Goal: Contribute content: Add original content to the website for others to see

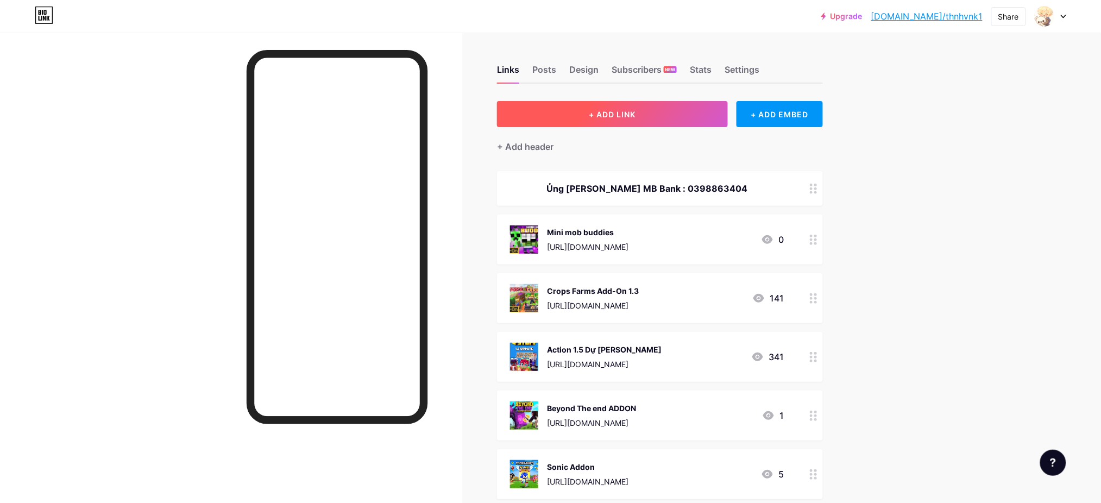
click at [623, 118] on span "+ ADD LINK" at bounding box center [612, 114] width 47 height 9
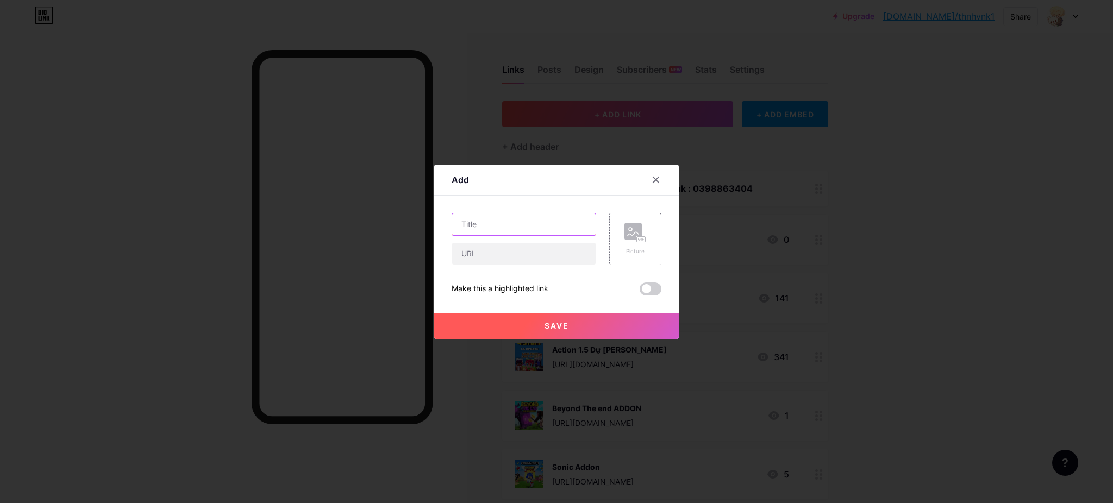
click at [536, 233] on input "text" at bounding box center [523, 225] width 143 height 22
paste input "Furniture 2.0"
type input "Furniture 2.0"
click at [473, 261] on input "text" at bounding box center [523, 254] width 143 height 22
paste input "[URL][DOMAIN_NAME]"
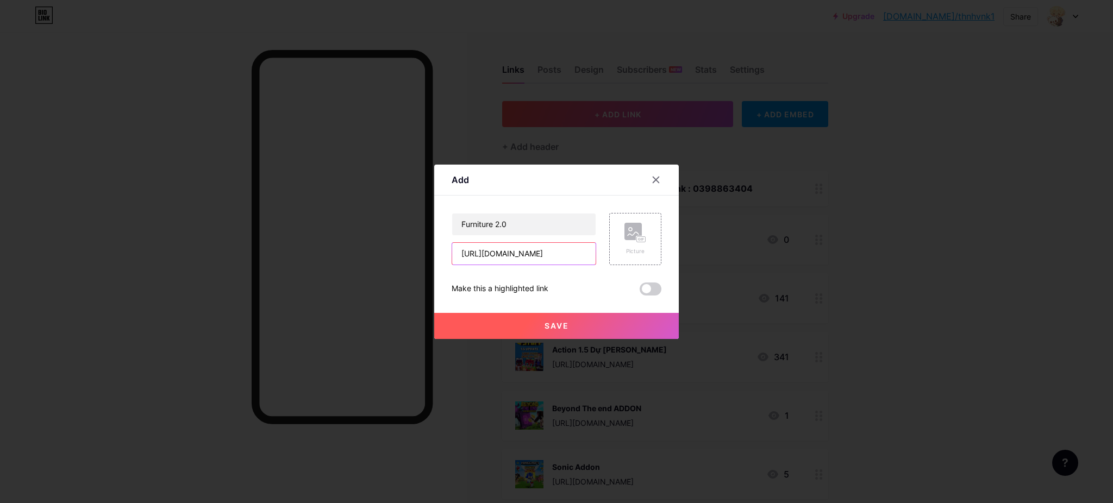
scroll to position [0, 194]
type input "[URL][DOMAIN_NAME]"
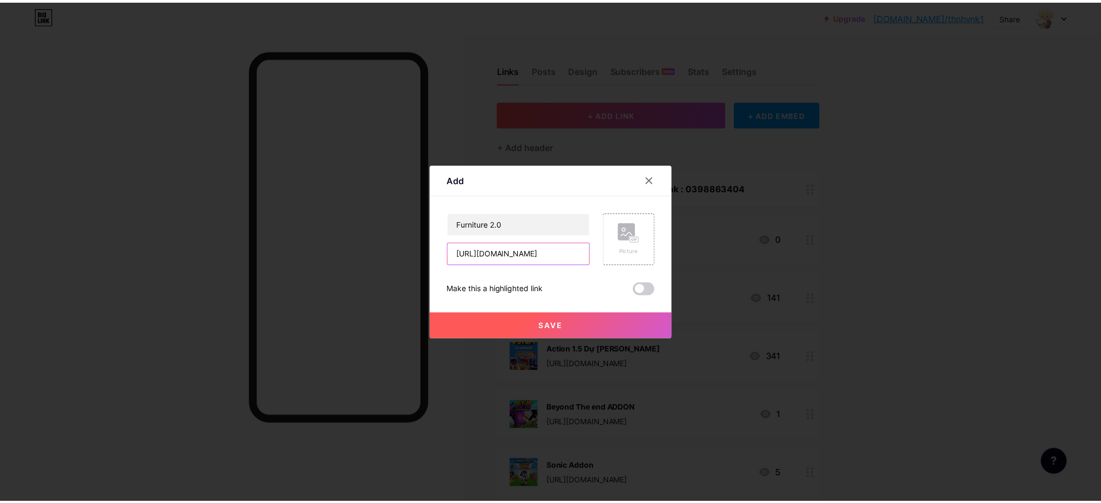
scroll to position [0, 0]
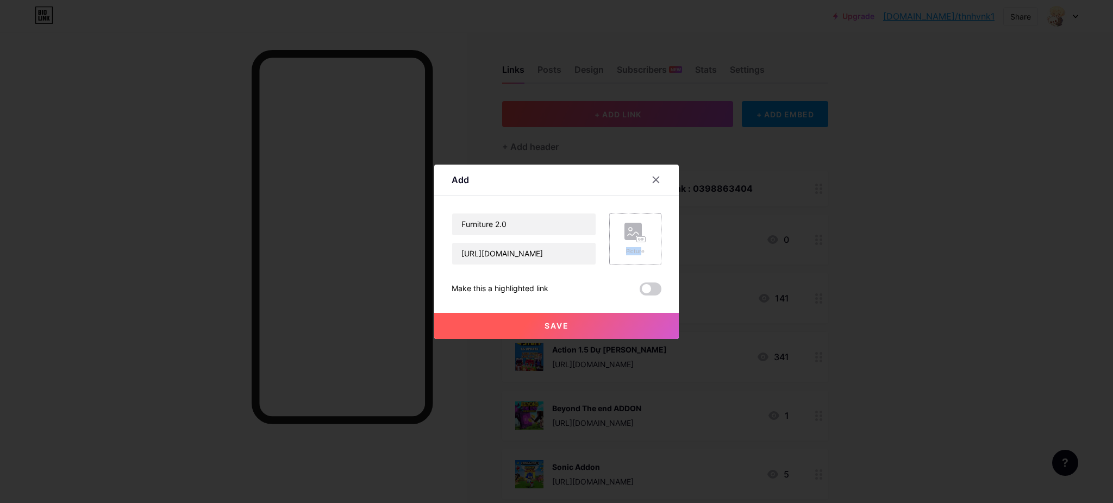
click at [635, 243] on div "Picture" at bounding box center [635, 239] width 22 height 33
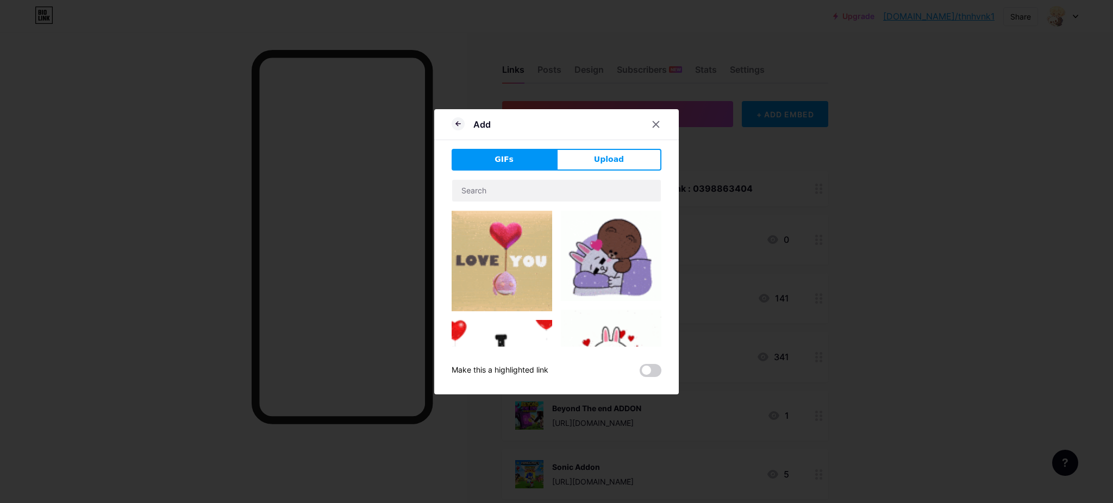
click at [607, 143] on div "Add GIFs Upload Content YouTube Play YouTube video without leaving your page. A…" at bounding box center [556, 251] width 244 height 285
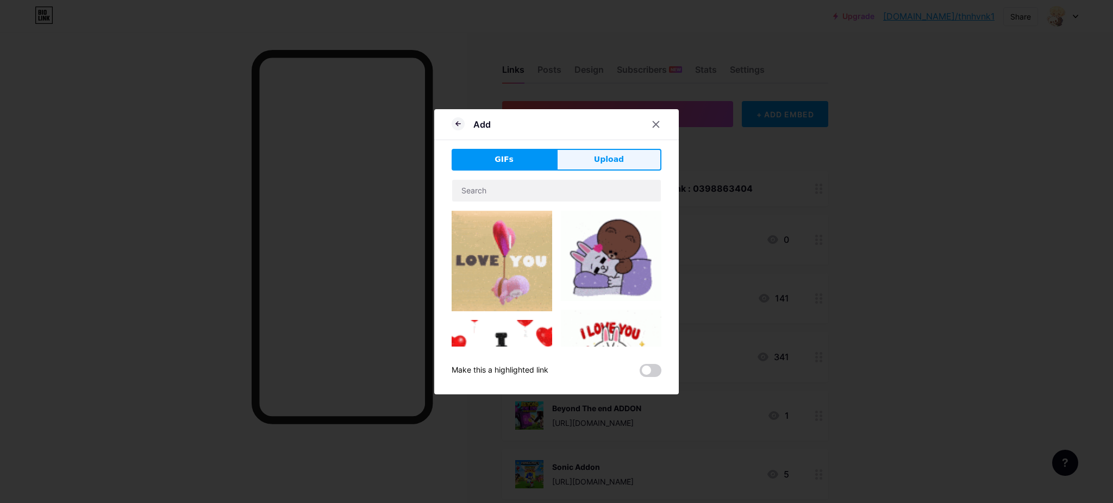
click at [606, 153] on button "Upload" at bounding box center [608, 160] width 105 height 22
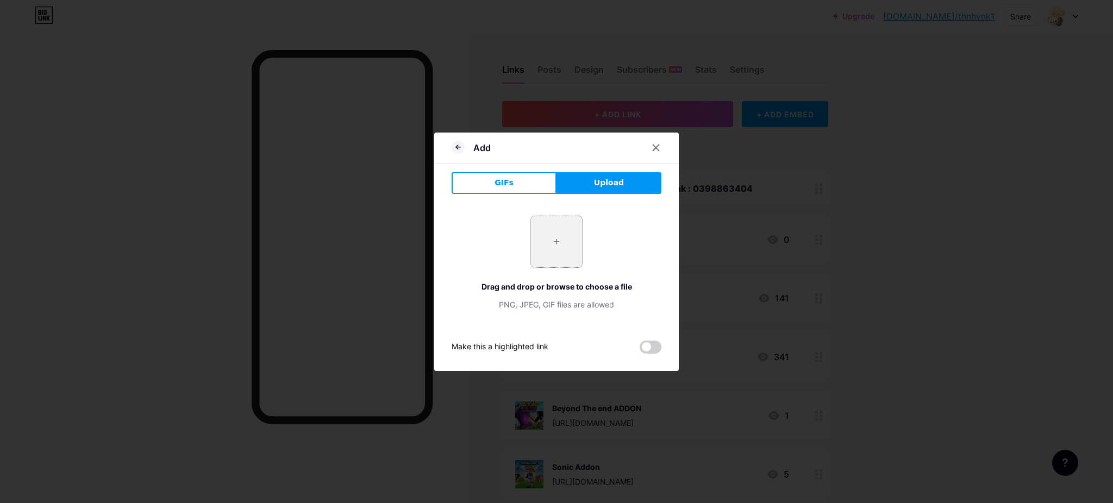
click at [574, 241] on input "file" at bounding box center [556, 241] width 51 height 51
type input "C:\fakepath\download.jpg"
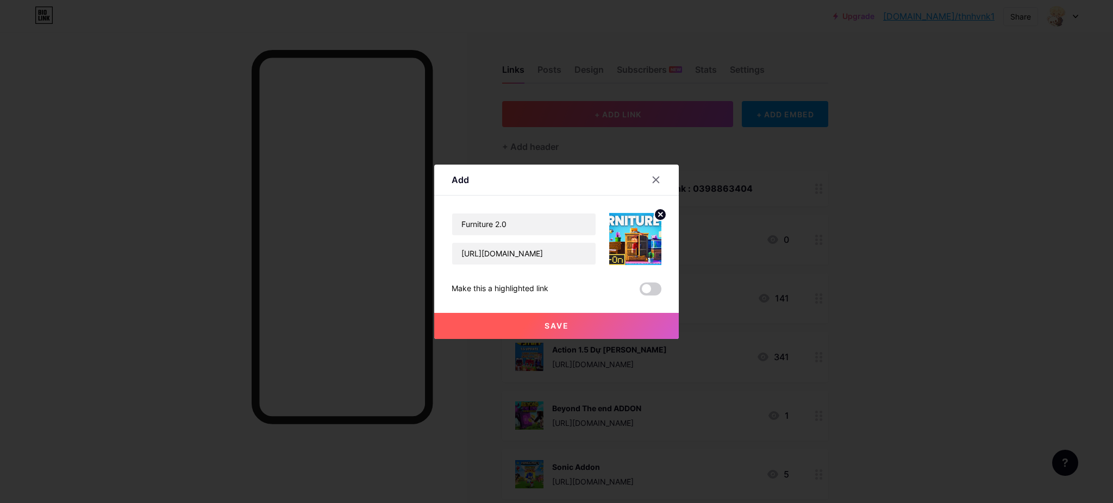
click at [581, 321] on button "Save" at bounding box center [556, 326] width 244 height 26
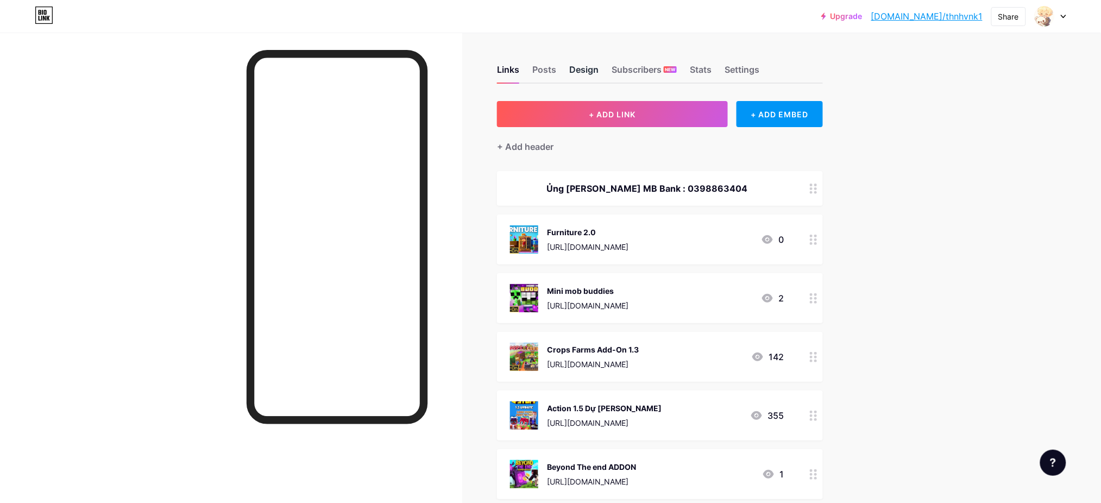
click at [589, 71] on div "Design" at bounding box center [583, 73] width 29 height 20
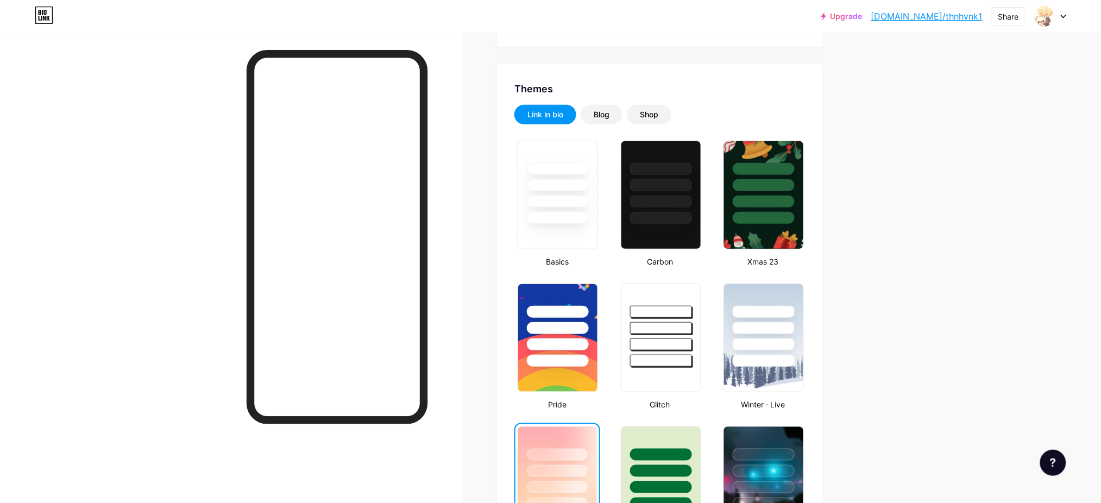
scroll to position [139, 0]
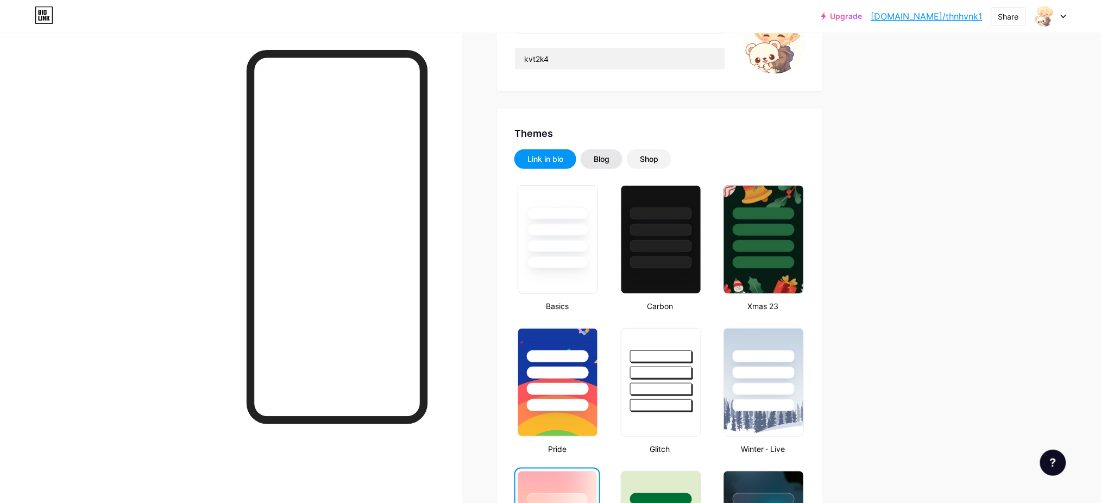
click at [603, 159] on div "Blog" at bounding box center [602, 159] width 16 height 11
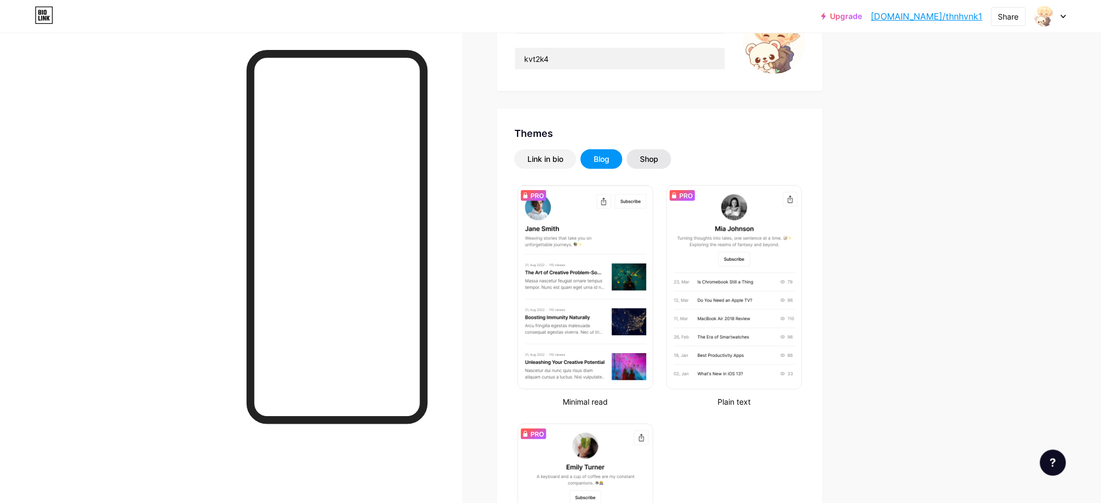
click at [650, 160] on div "Shop" at bounding box center [649, 159] width 18 height 11
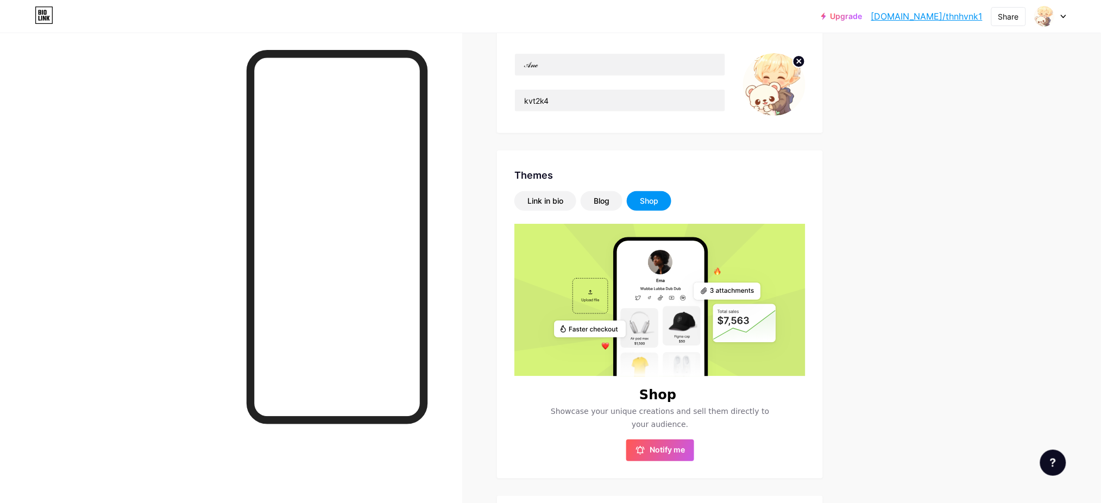
scroll to position [86, 0]
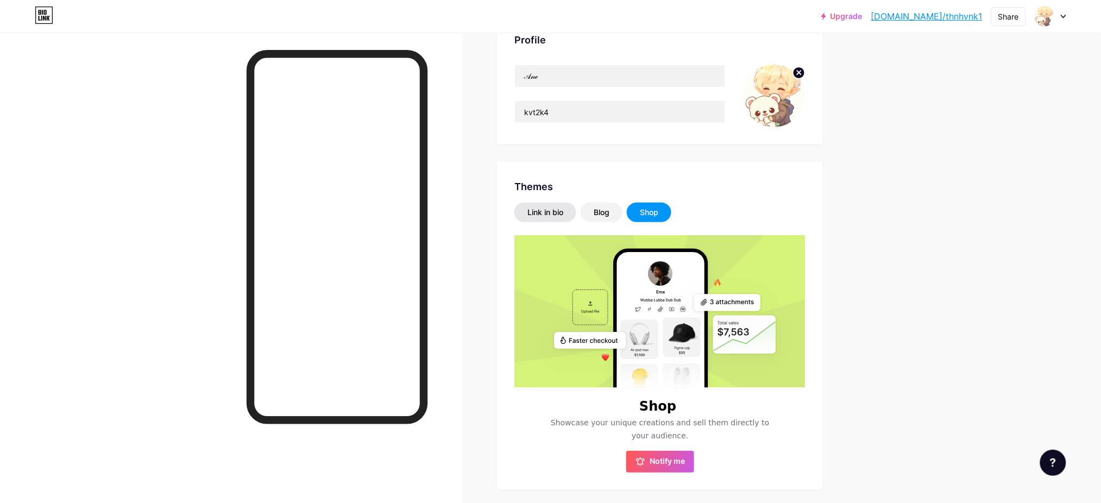
click at [555, 221] on div "Link in bio" at bounding box center [546, 213] width 62 height 20
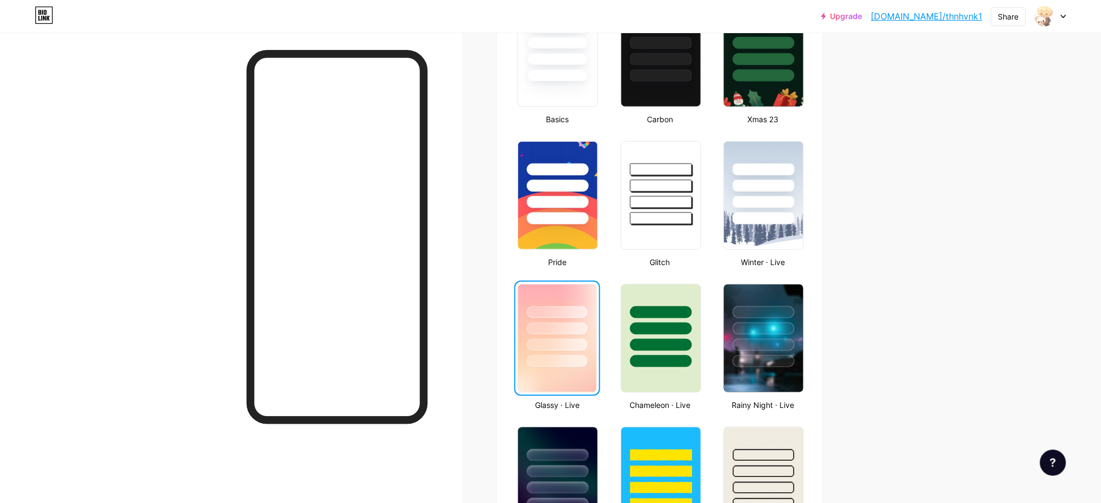
scroll to position [333, 0]
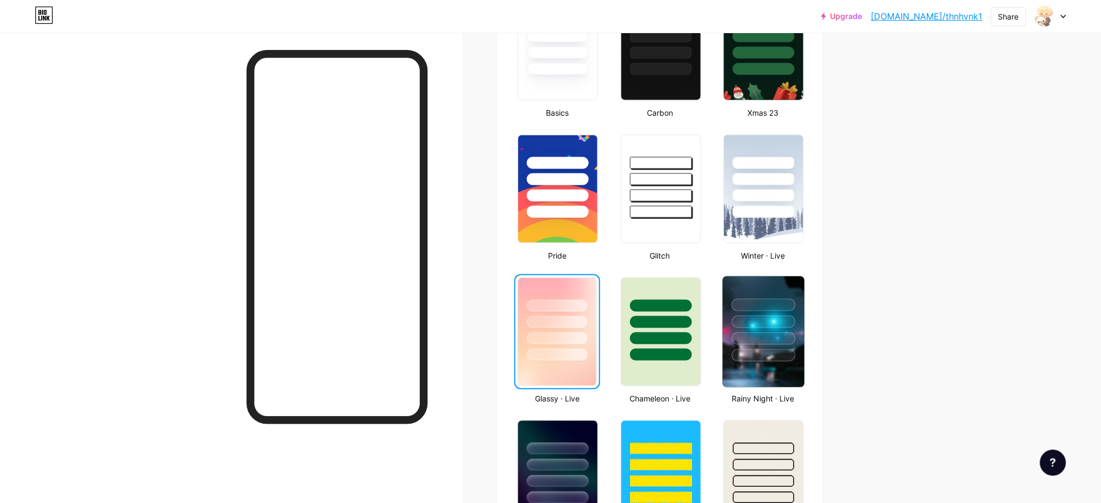
click at [766, 342] on div at bounding box center [763, 319] width 81 height 85
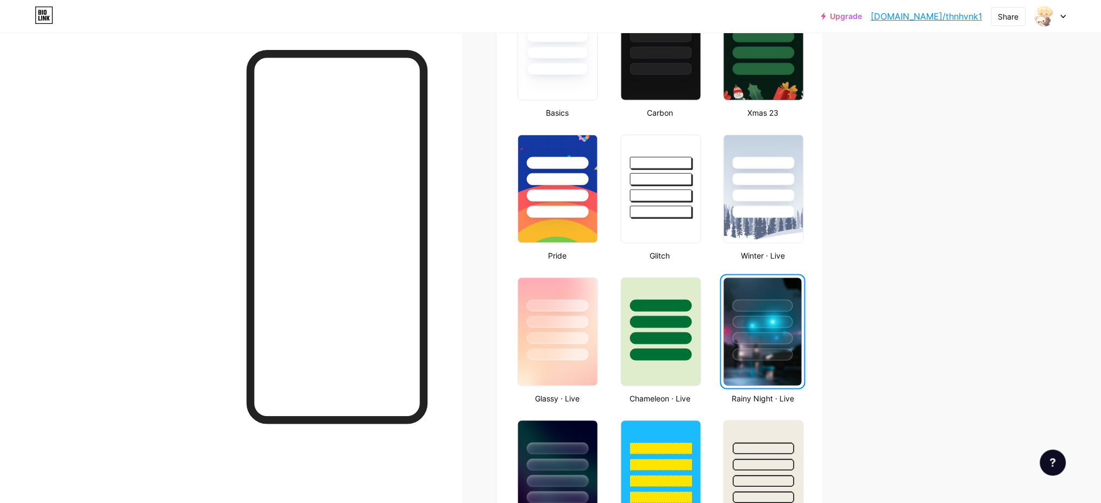
click at [766, 316] on div at bounding box center [763, 322] width 60 height 12
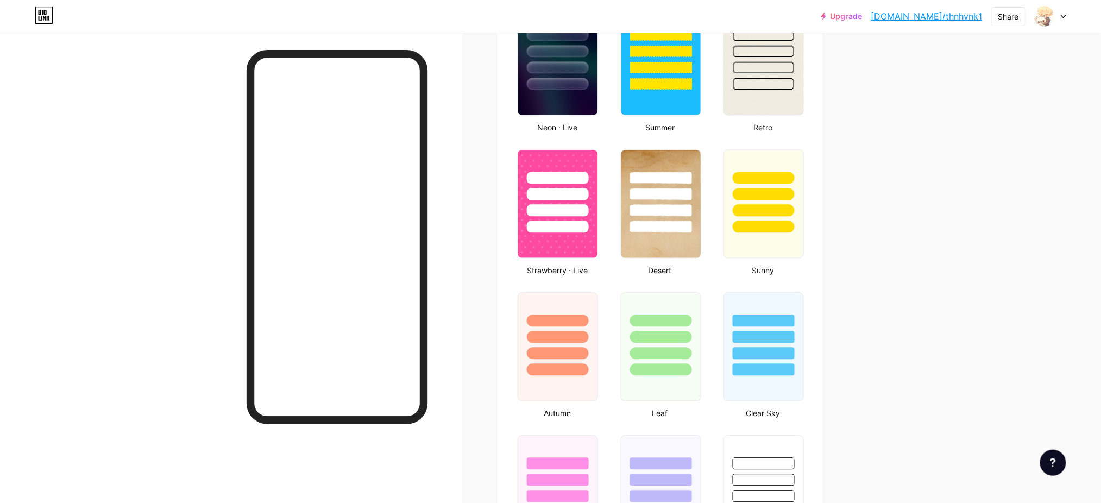
scroll to position [751, 0]
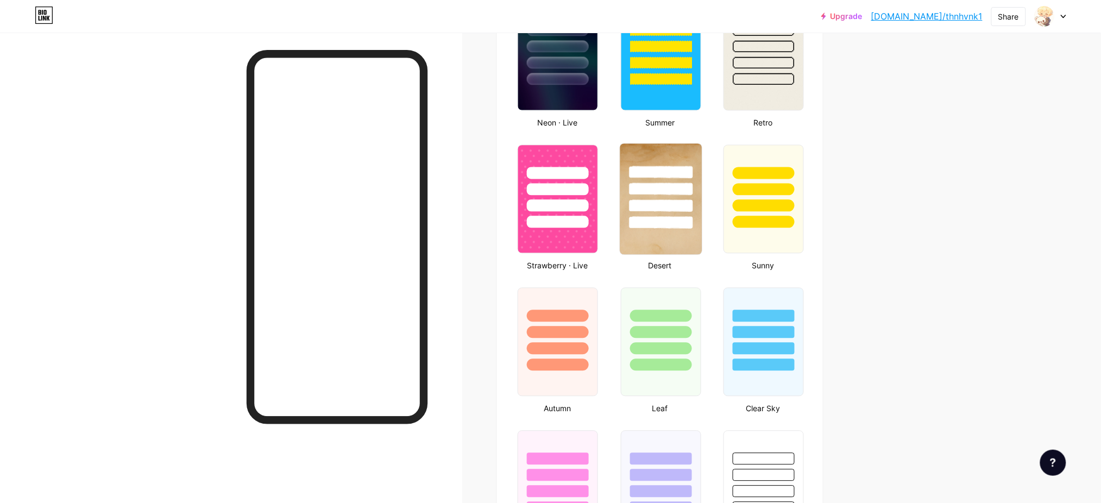
click at [655, 200] on div at bounding box center [661, 206] width 64 height 12
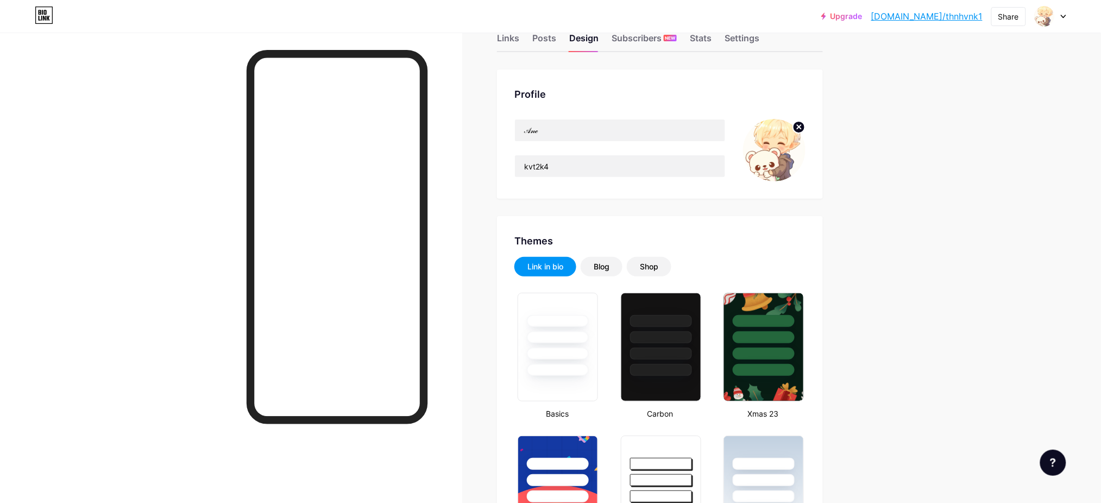
scroll to position [0, 0]
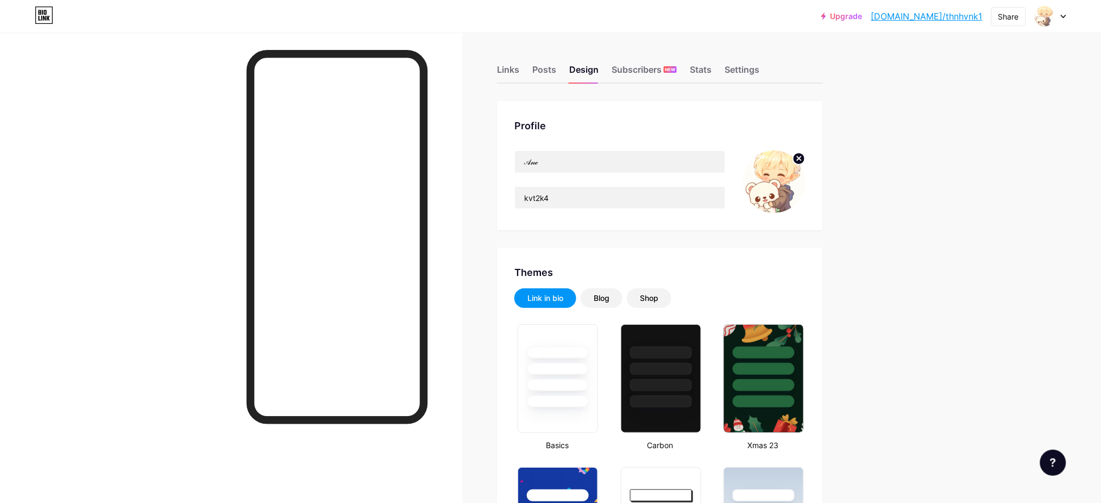
click at [618, 304] on div "Blog" at bounding box center [602, 298] width 42 height 20
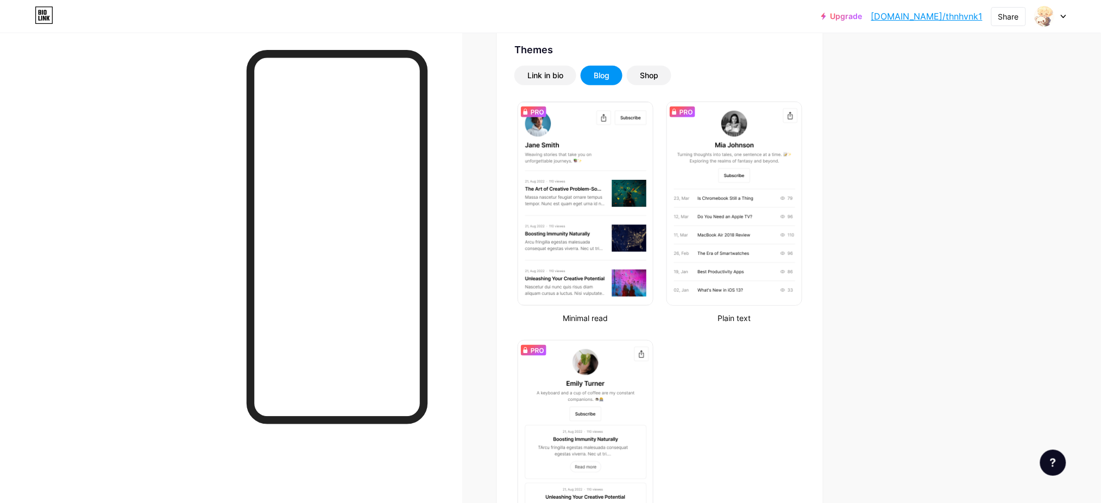
scroll to position [241, 0]
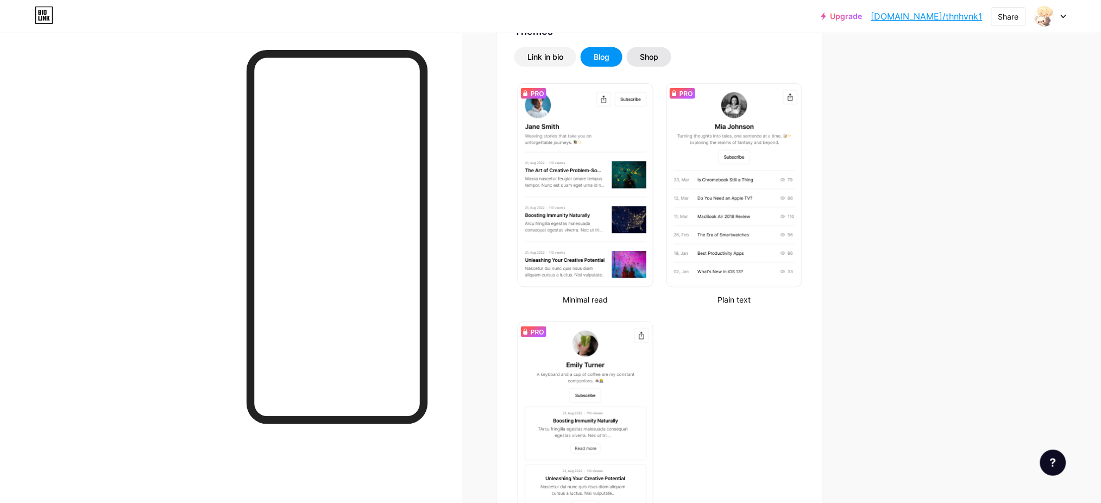
click at [662, 61] on div "Shop" at bounding box center [649, 57] width 45 height 20
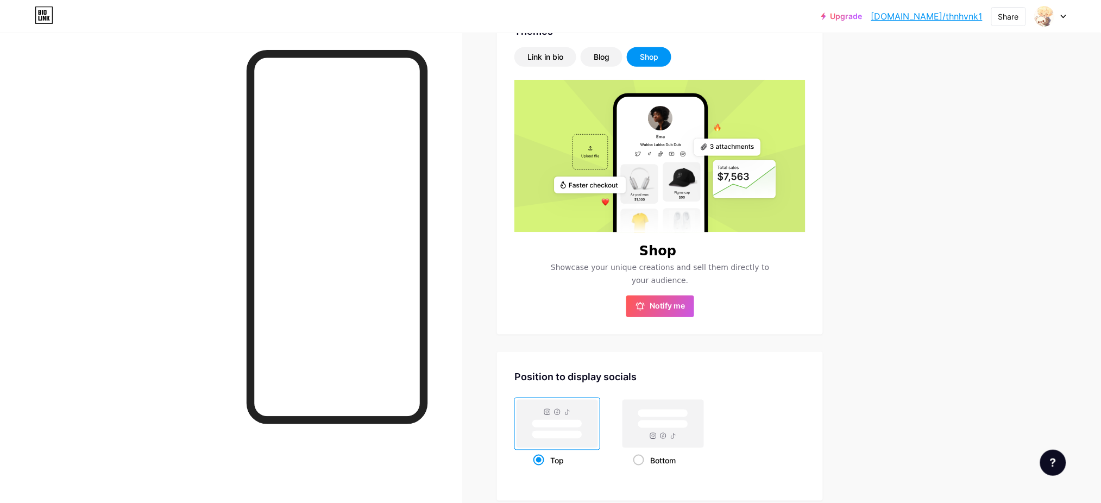
click at [656, 188] on rect at bounding box center [640, 178] width 32 height 32
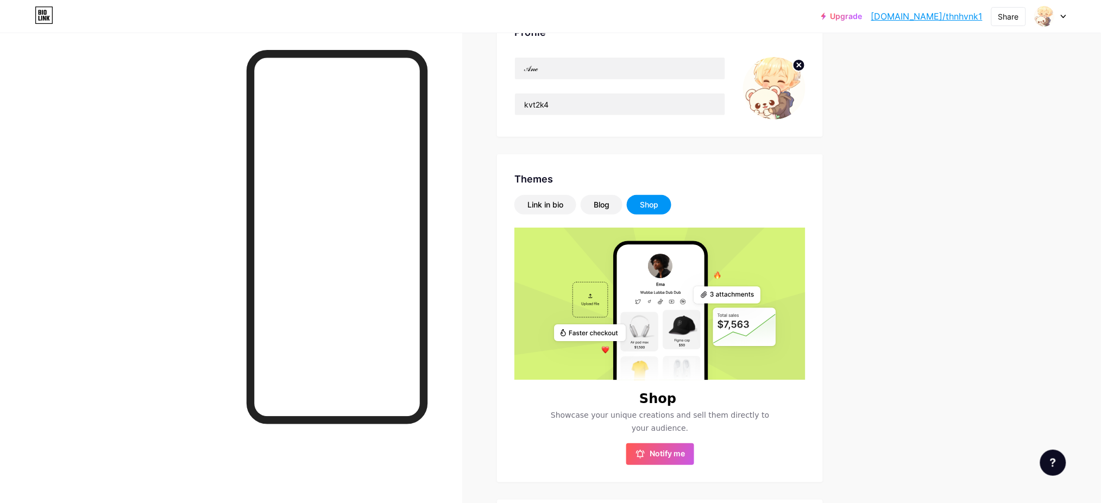
scroll to position [0, 0]
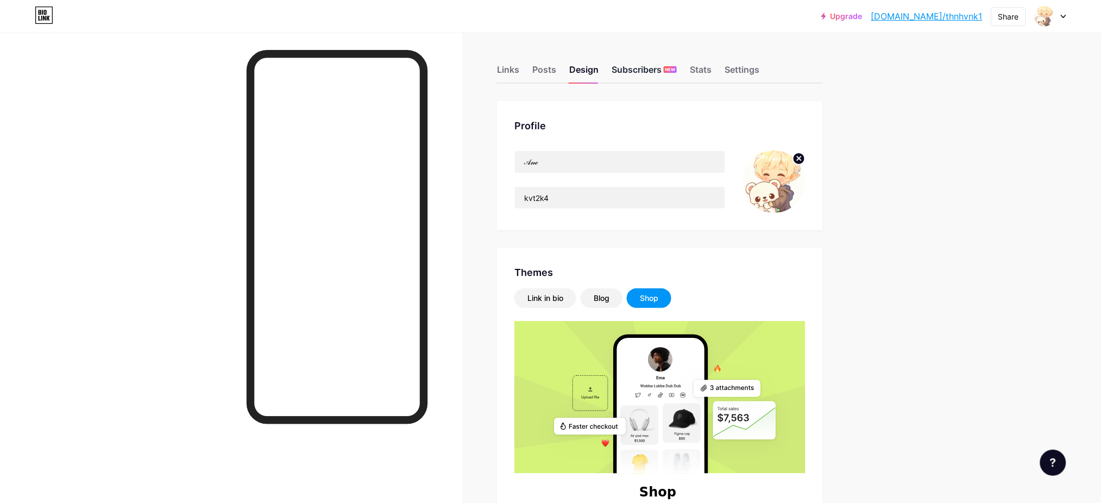
click at [622, 64] on div "Subscribers NEW" at bounding box center [644, 73] width 65 height 20
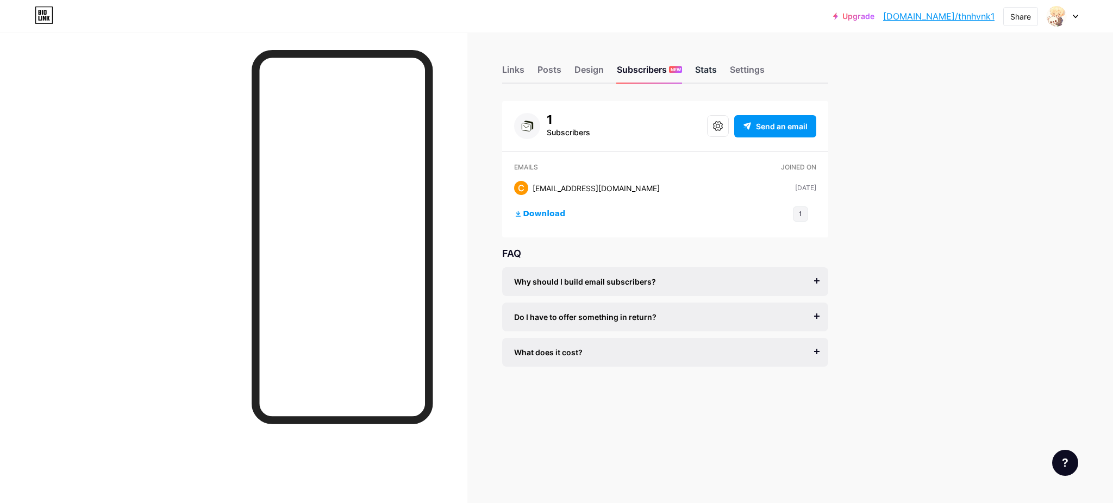
click at [707, 73] on div "Stats" at bounding box center [706, 73] width 22 height 20
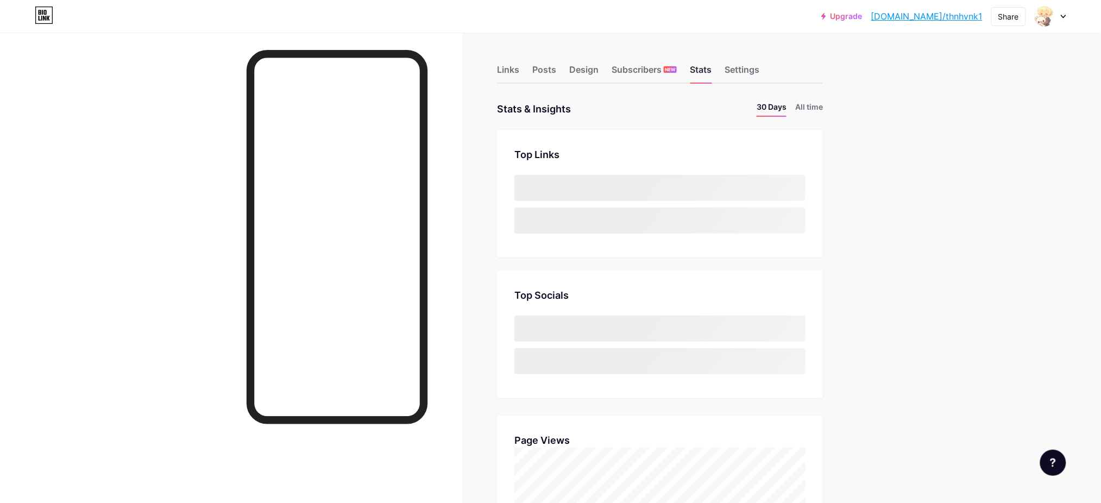
scroll to position [503, 1101]
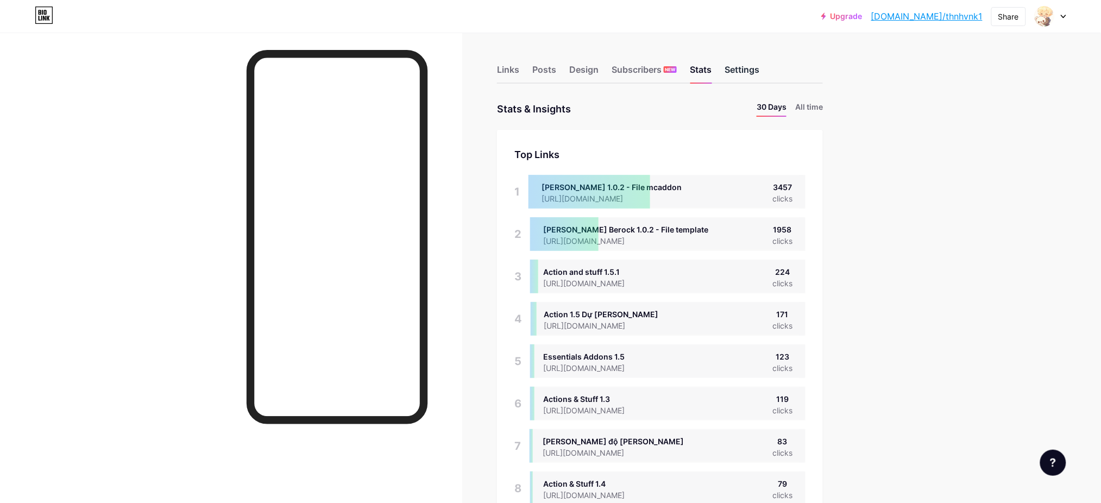
click at [744, 70] on div "Settings" at bounding box center [742, 73] width 35 height 20
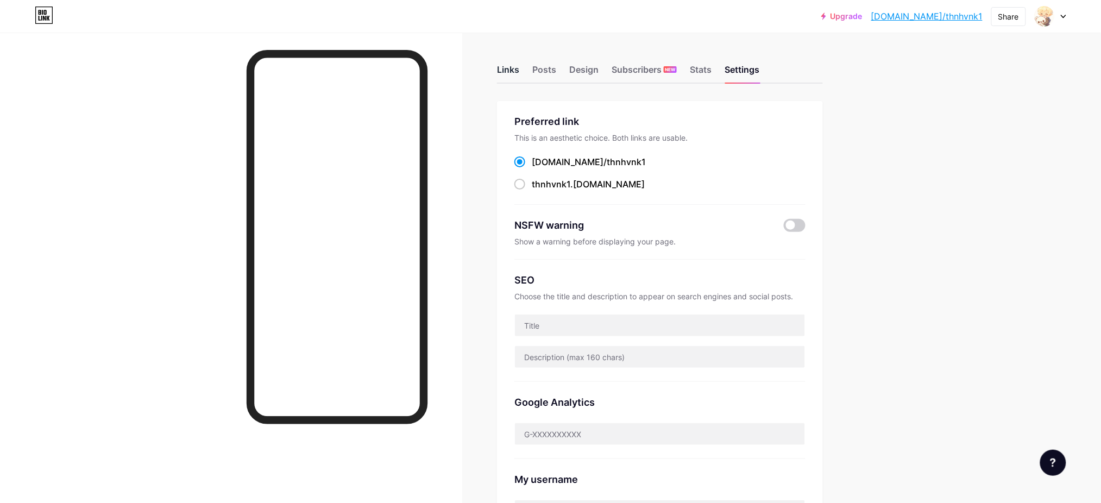
click at [507, 68] on div "Links" at bounding box center [508, 73] width 22 height 20
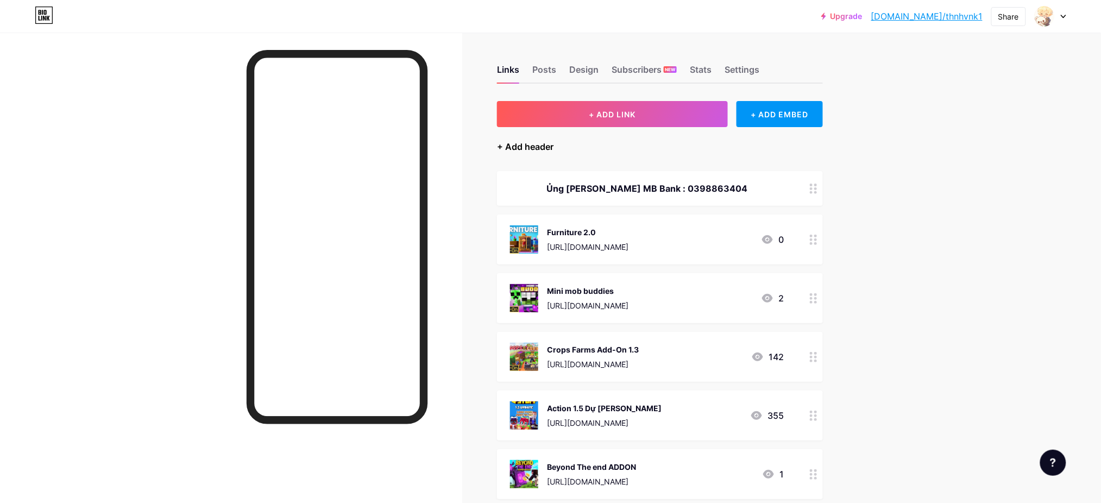
click at [535, 148] on div "+ Add header" at bounding box center [525, 146] width 57 height 13
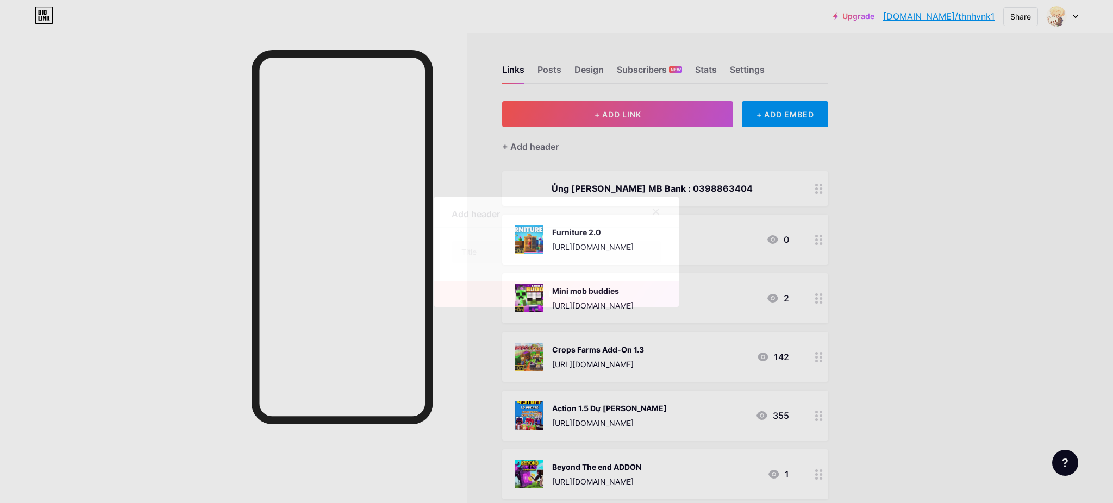
click at [655, 214] on div at bounding box center [656, 212] width 20 height 20
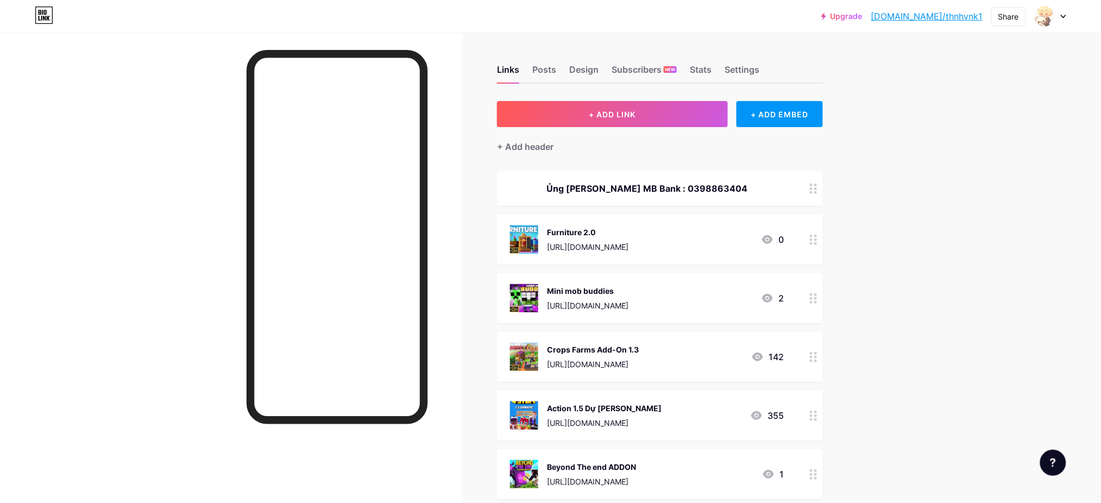
click at [616, 129] on div "+ Add header" at bounding box center [660, 140] width 326 height 27
click at [616, 119] on button "+ ADD LINK" at bounding box center [612, 114] width 231 height 26
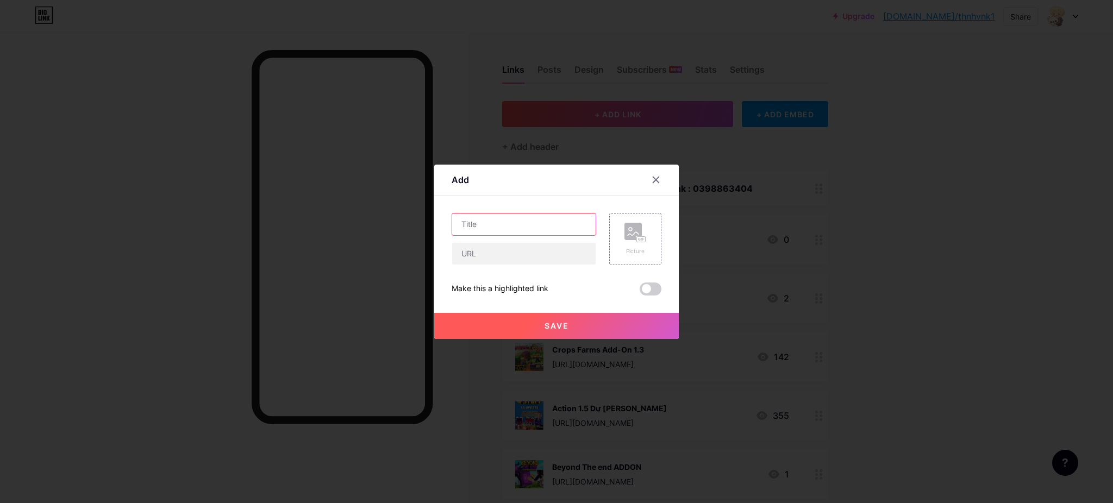
click at [575, 221] on input "text" at bounding box center [523, 225] width 143 height 22
paste input "DWELLERS 2.0 Add-On"
type input "DWELLERS 2.0 Add-On"
click at [495, 249] on input "text" at bounding box center [523, 254] width 143 height 22
paste input "[URL][DOMAIN_NAME]"
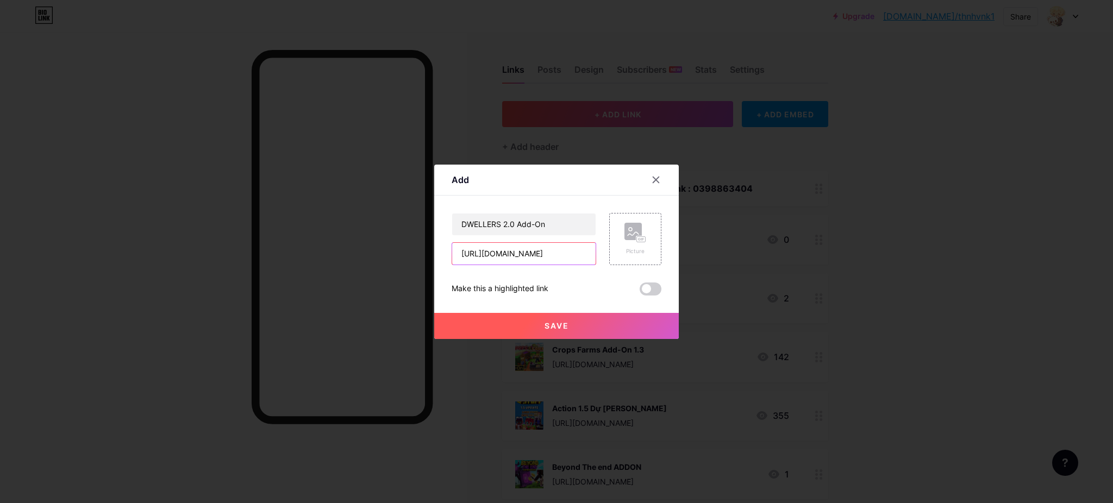
scroll to position [0, 180]
type input "[URL][DOMAIN_NAME]"
click at [626, 239] on rect at bounding box center [632, 231] width 17 height 17
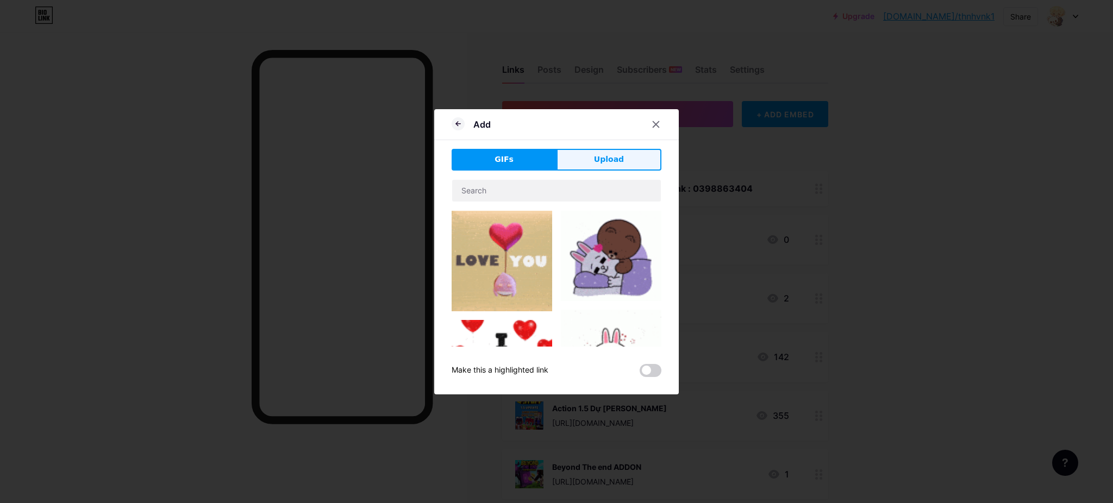
click at [607, 164] on span "Upload" at bounding box center [609, 159] width 30 height 11
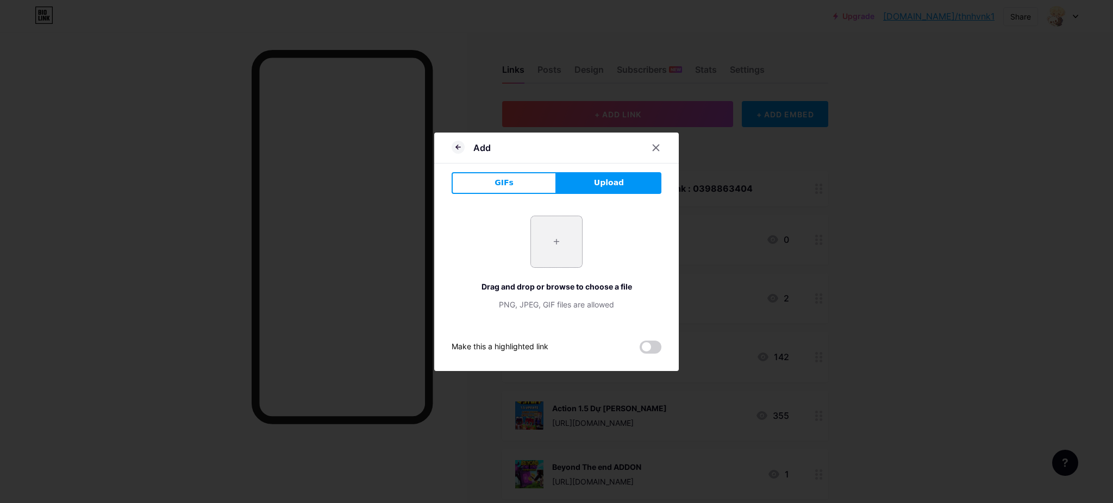
click at [572, 238] on input "file" at bounding box center [556, 241] width 51 height 51
type input "C:\fakepath\download (1).jpg"
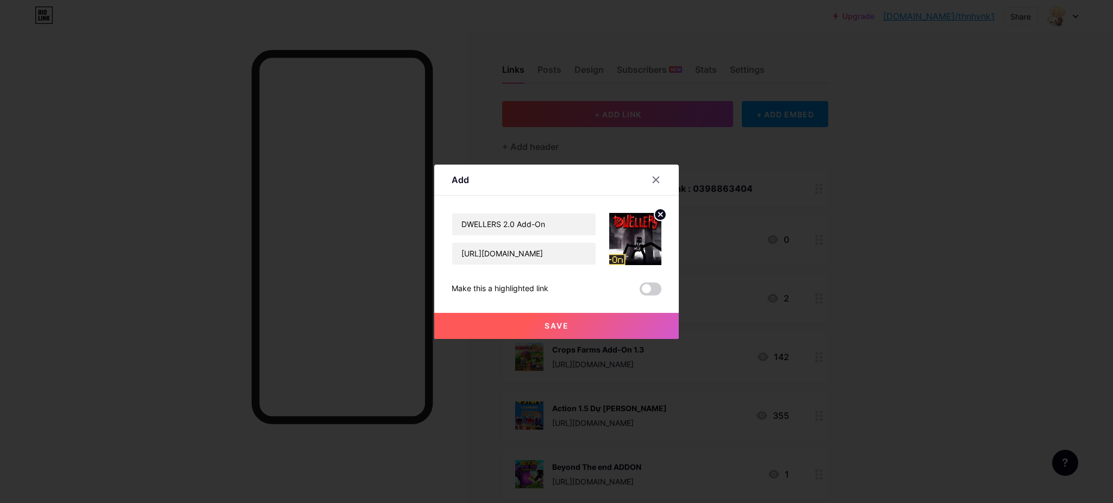
click at [564, 326] on button "Save" at bounding box center [556, 326] width 244 height 26
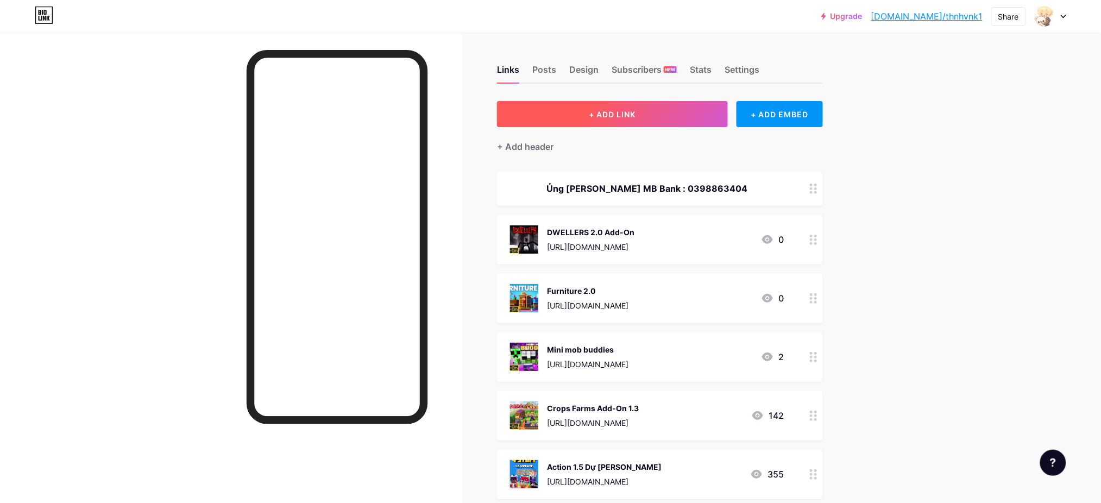
click at [589, 109] on button "+ ADD LINK" at bounding box center [612, 114] width 231 height 26
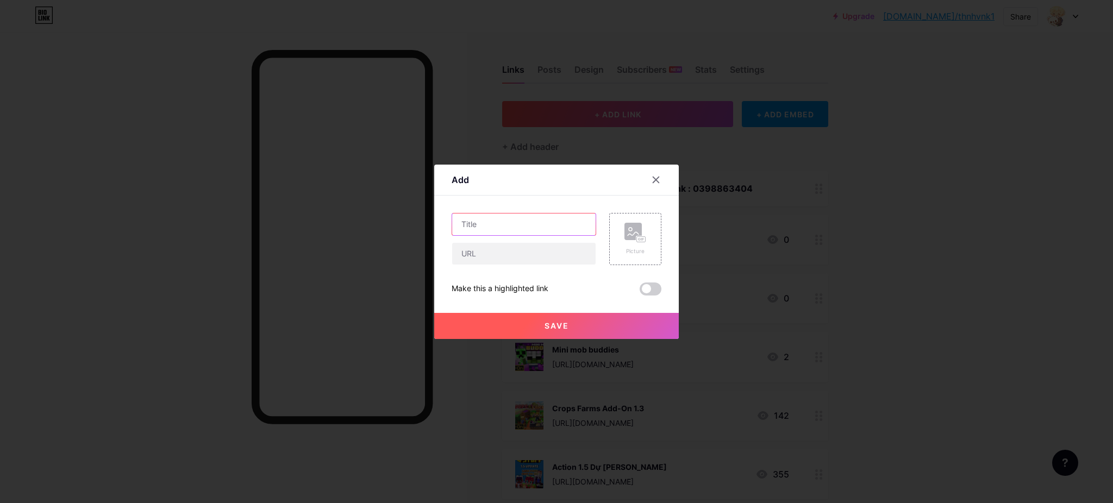
click at [557, 227] on input "text" at bounding box center [523, 225] width 143 height 22
paste input "CAVE DWELLER Add-On"
type input "CAVE DWELLER Add-On"
click at [496, 247] on input "text" at bounding box center [523, 254] width 143 height 22
paste input "[URL][DOMAIN_NAME]"
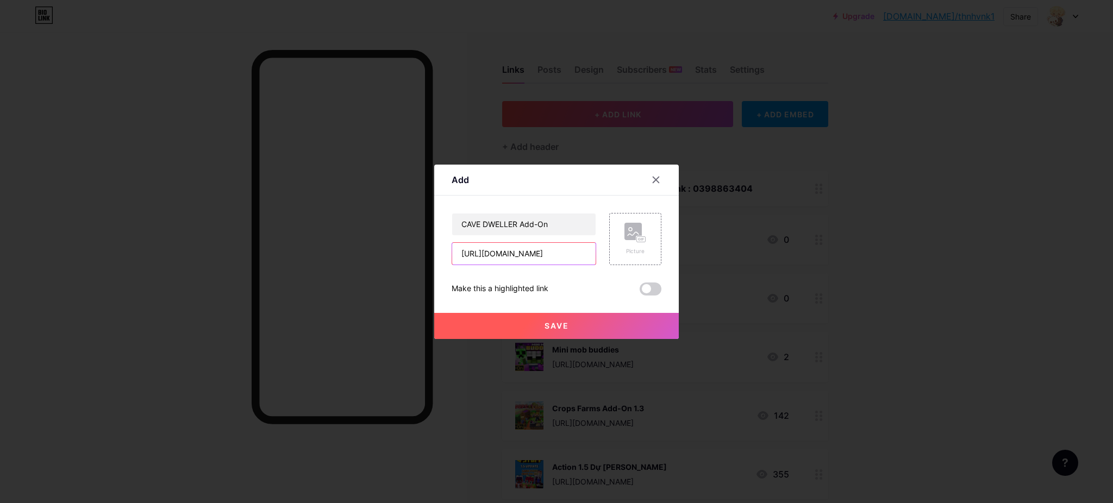
scroll to position [0, 187]
type input "[URL][DOMAIN_NAME]"
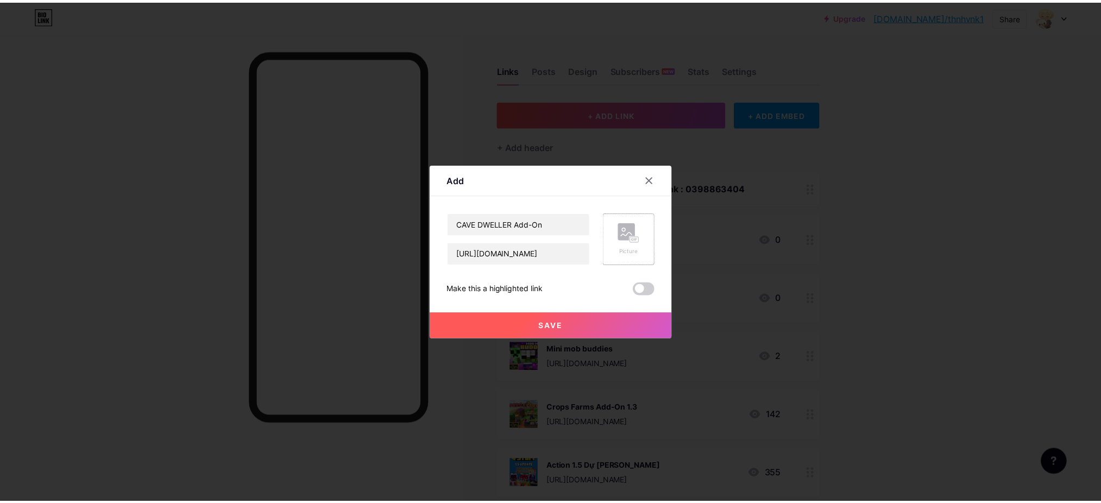
scroll to position [0, 0]
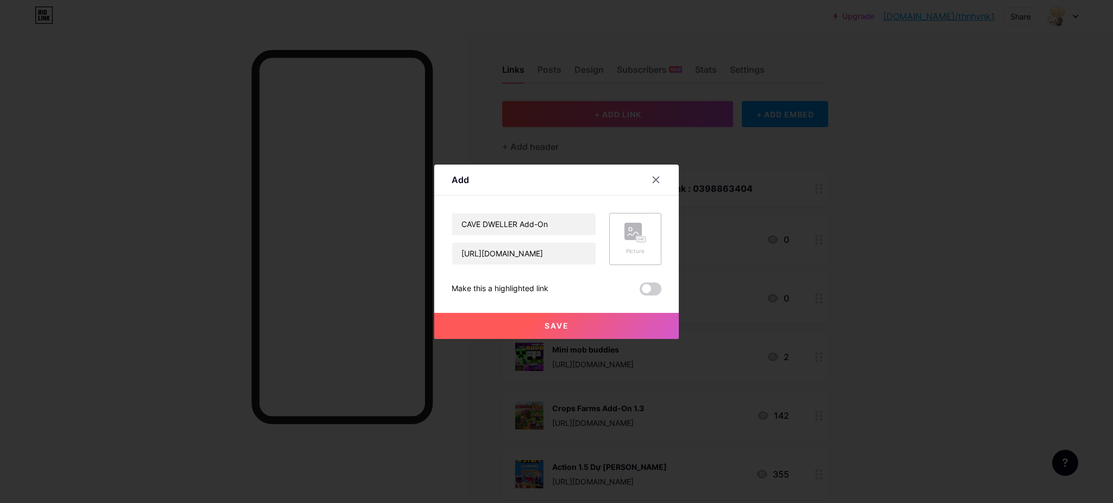
click at [628, 241] on icon at bounding box center [635, 233] width 22 height 20
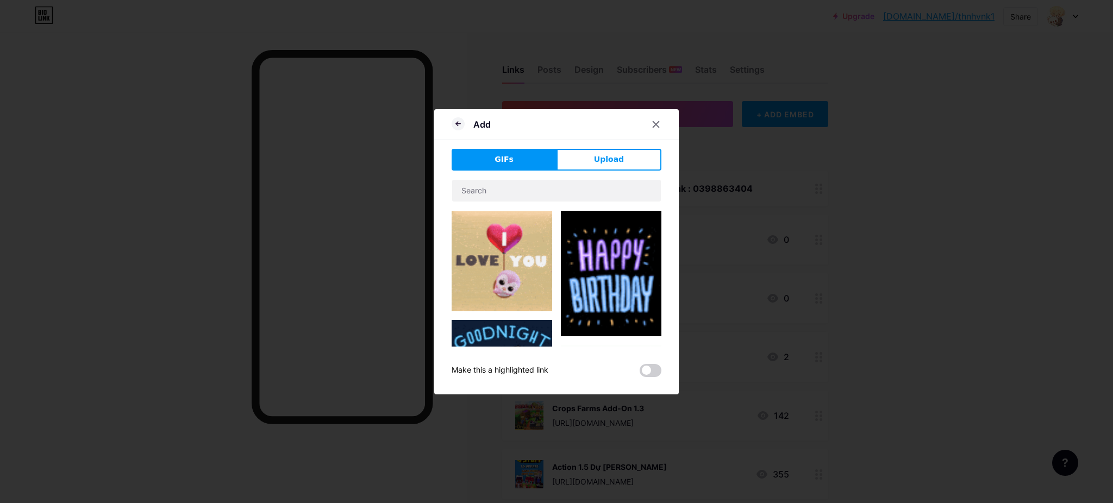
click at [589, 176] on div "GIFs Upload Content YouTube Play YouTube video without leaving your page. ADD V…" at bounding box center [556, 263] width 210 height 228
click at [594, 164] on span "Upload" at bounding box center [609, 159] width 30 height 11
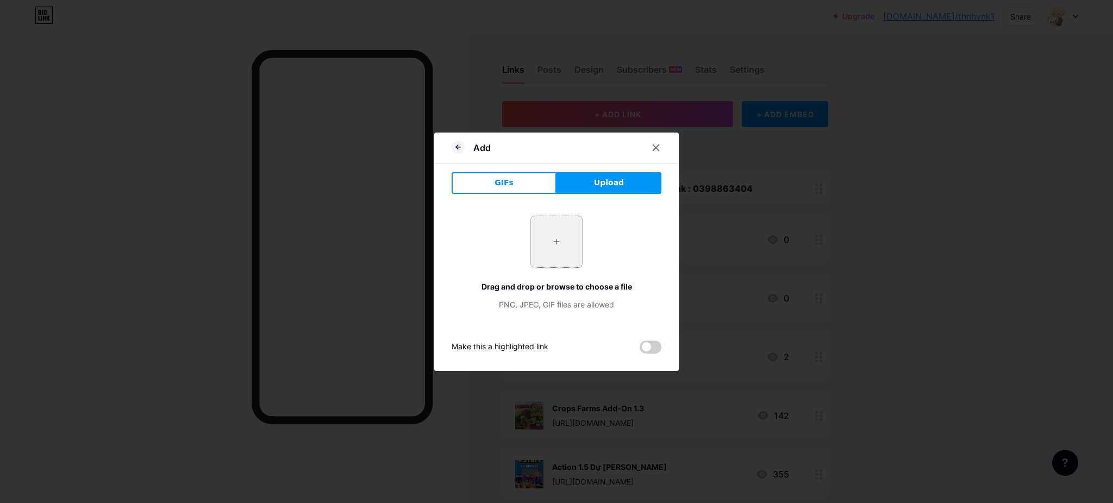
click at [570, 239] on input "file" at bounding box center [556, 241] width 51 height 51
type input "C:\fakepath\download (2).jpg"
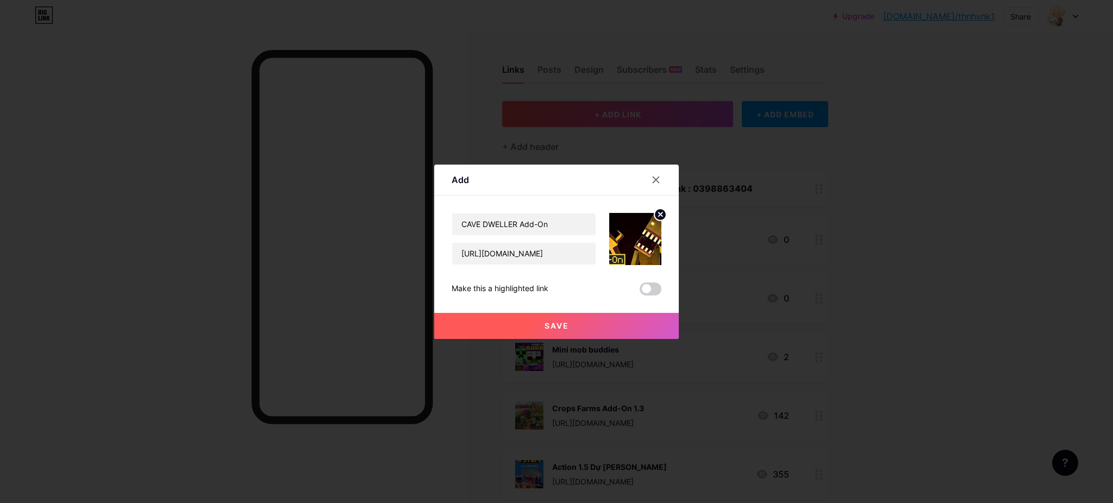
click at [580, 322] on button "Save" at bounding box center [556, 326] width 244 height 26
